Goal: Register for event/course

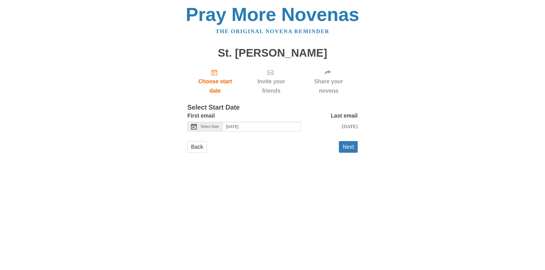
click at [222, 129] on div "Select Date" at bounding box center [204, 127] width 35 height 10
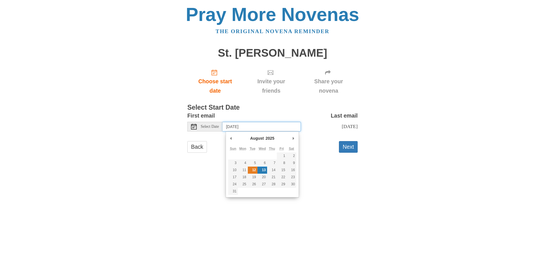
type input "[DATE]"
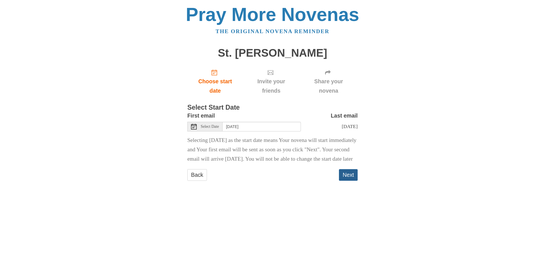
click at [342, 181] on button "Next" at bounding box center [348, 175] width 19 height 12
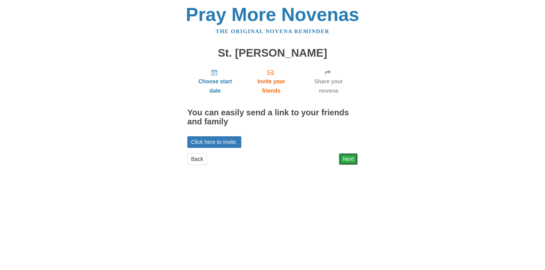
click at [345, 158] on link "Next" at bounding box center [348, 160] width 19 height 12
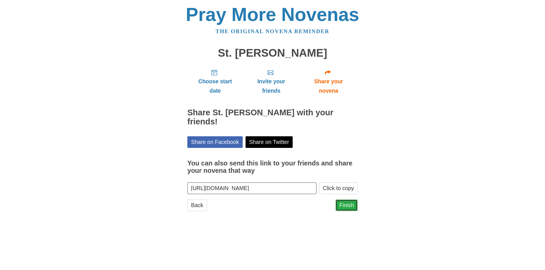
click at [350, 200] on link "Finish" at bounding box center [346, 206] width 22 height 12
